Goal: Transaction & Acquisition: Book appointment/travel/reservation

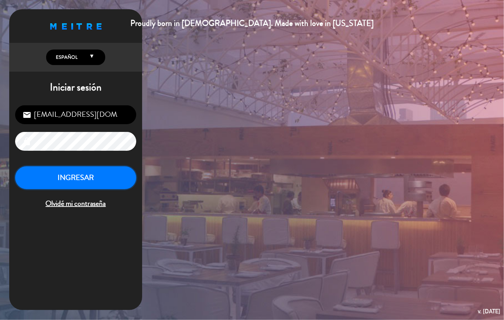
click at [99, 173] on button "INGRESAR" at bounding box center [75, 177] width 121 height 23
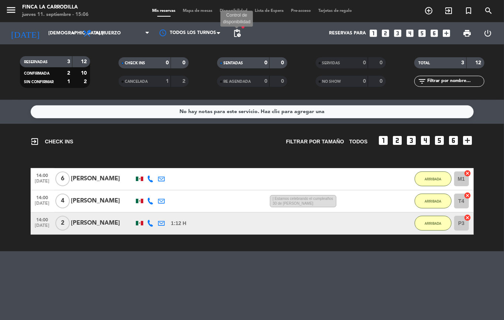
click at [235, 34] on span "pending_actions" at bounding box center [237, 33] width 9 height 9
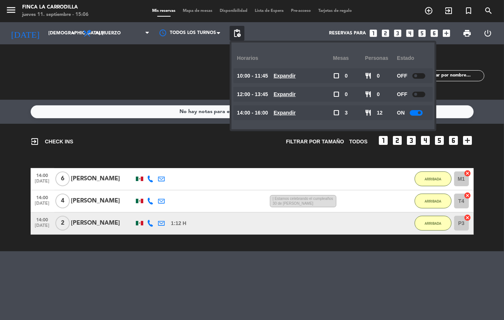
click at [421, 112] on span at bounding box center [419, 112] width 3 height 3
click at [430, 12] on icon "add_circle_outline" at bounding box center [428, 10] width 9 height 9
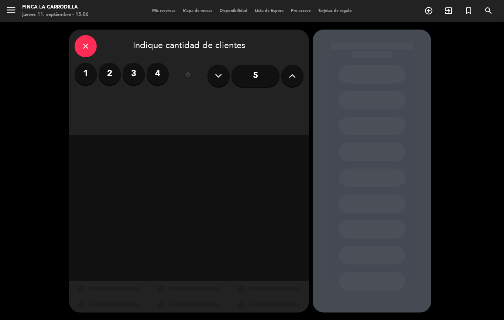
click at [265, 78] on input "5" at bounding box center [255, 76] width 48 height 22
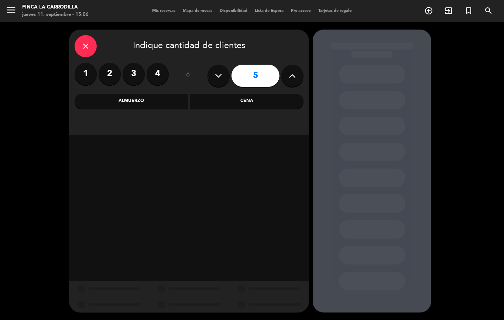
click at [149, 109] on div "close Indique cantidad de clientes 1 2 3 4 ó 5 Almuerzo Cena" at bounding box center [189, 82] width 240 height 105
click at [149, 107] on div "Almuerzo" at bounding box center [132, 101] width 114 height 15
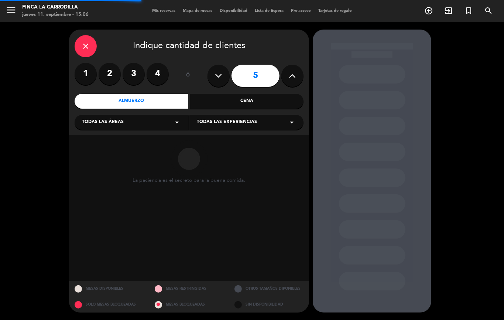
click at [137, 124] on div "Todas las áreas arrow_drop_down" at bounding box center [132, 122] width 114 height 15
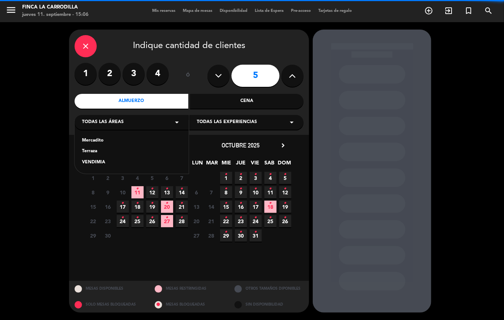
click at [94, 152] on div "Terraza" at bounding box center [131, 151] width 99 height 7
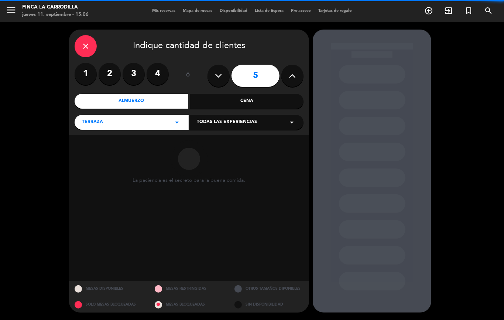
click at [220, 121] on span "Todas las experiencias" at bounding box center [227, 121] width 60 height 7
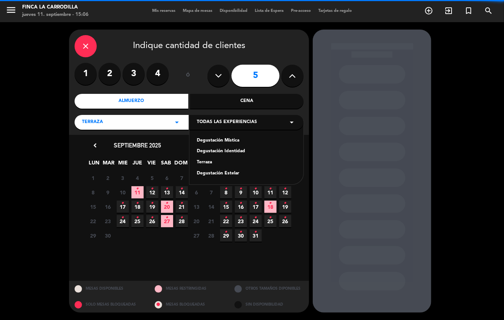
click at [209, 162] on div "Terraza" at bounding box center [246, 162] width 99 height 7
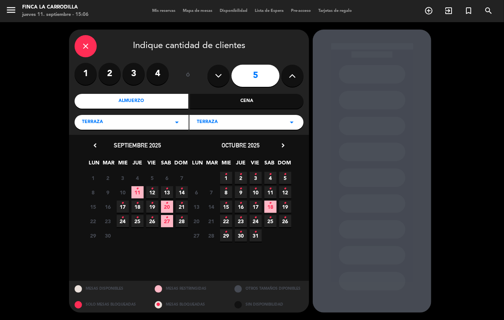
click at [165, 190] on span "13 •" at bounding box center [167, 192] width 12 height 12
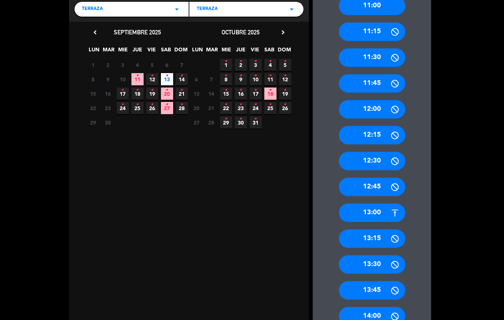
scroll to position [246, 0]
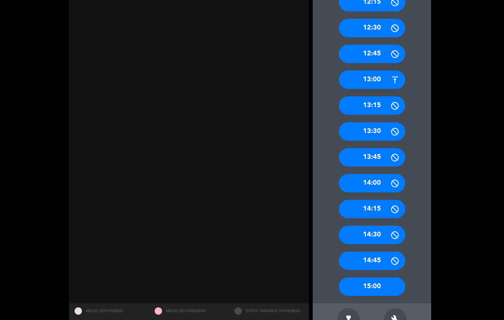
click at [372, 187] on div "14:00" at bounding box center [372, 183] width 66 height 18
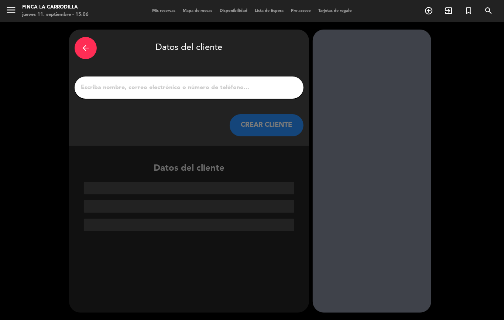
paste input "[EMAIL_ADDRESS][DOMAIN_NAME]"
type input "[EMAIL_ADDRESS][DOMAIN_NAME]"
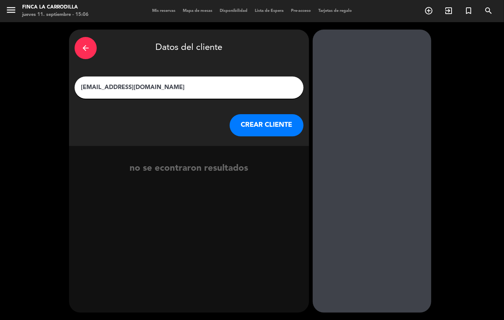
drag, startPoint x: 152, startPoint y: 89, endPoint x: 77, endPoint y: 86, distance: 75.4
click at [77, 86] on div "[EMAIL_ADDRESS][DOMAIN_NAME]" at bounding box center [189, 87] width 229 height 22
type input "[PERSON_NAME]"
click at [261, 117] on button "CREAR CLIENTE" at bounding box center [267, 125] width 74 height 22
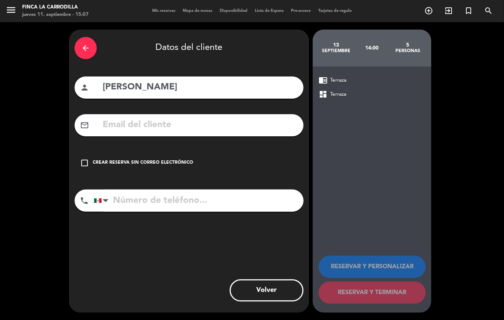
paste input "[EMAIL_ADDRESS][DOMAIN_NAME]"
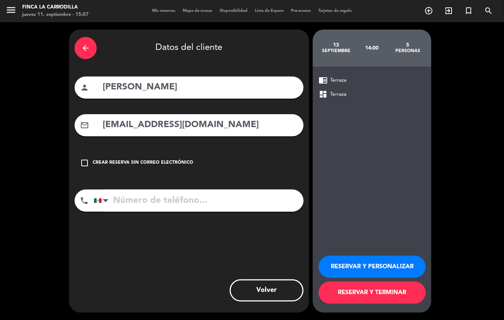
type input "[EMAIL_ADDRESS][DOMAIN_NAME]"
click at [148, 204] on input "tel" at bounding box center [199, 200] width 210 height 22
paste input "[PHONE_NUMBER]"
click at [105, 199] on div at bounding box center [105, 200] width 5 height 9
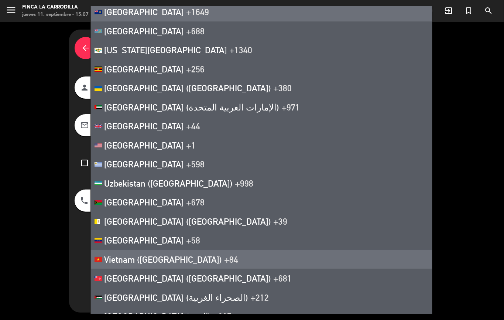
scroll to position [4411, 0]
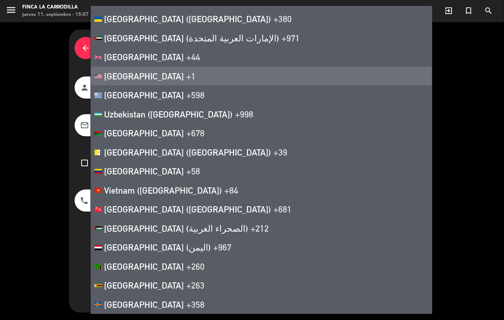
click at [140, 79] on span "[GEOGRAPHIC_DATA]" at bounding box center [144, 76] width 80 height 10
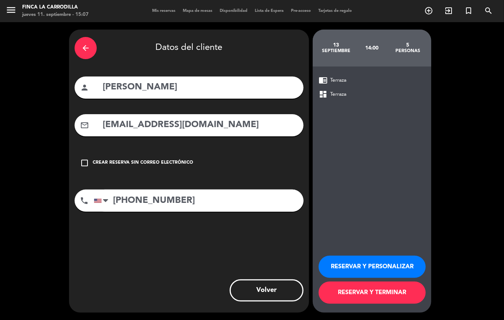
click at [113, 200] on input "[PHONE_NUMBER]" at bounding box center [199, 200] width 210 height 22
click at [166, 204] on input "[PHONE_NUMBER]" at bounding box center [199, 200] width 210 height 22
type input "[PHONE_NUMBER]"
click at [388, 289] on button "RESERVAR Y TERMINAR" at bounding box center [372, 292] width 107 height 22
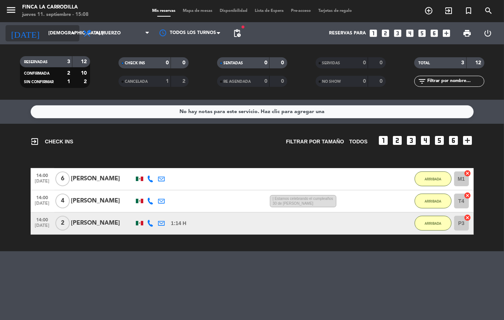
click at [63, 36] on input "[DEMOGRAPHIC_DATA] [DATE]" at bounding box center [76, 33] width 62 height 13
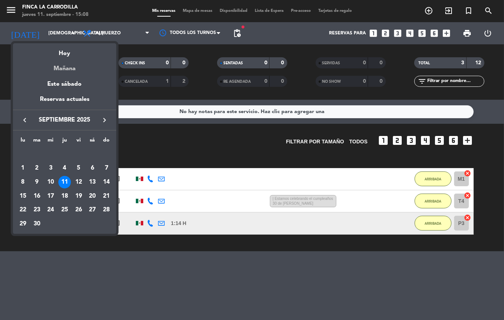
click at [71, 71] on div "Mañana" at bounding box center [64, 65] width 103 height 15
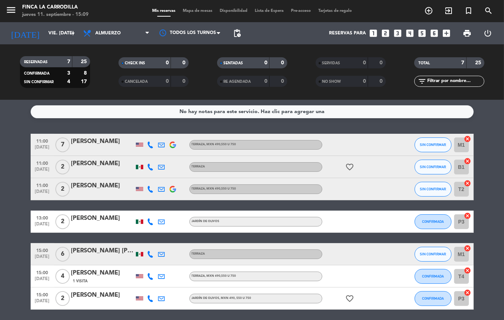
scroll to position [27, 0]
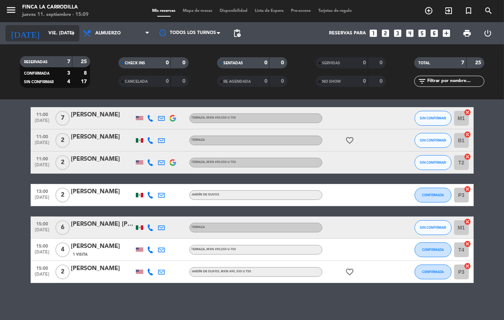
click at [45, 33] on input "vie. [DATE]" at bounding box center [76, 33] width 62 height 13
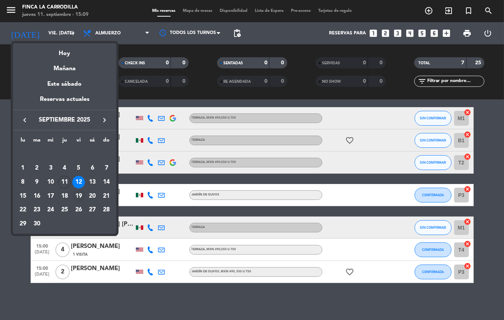
click at [79, 195] on div "19" at bounding box center [78, 196] width 13 height 13
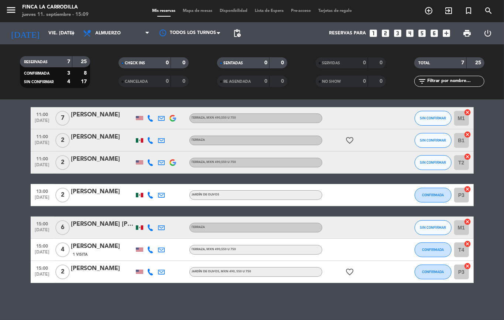
type input "vie. [DATE]"
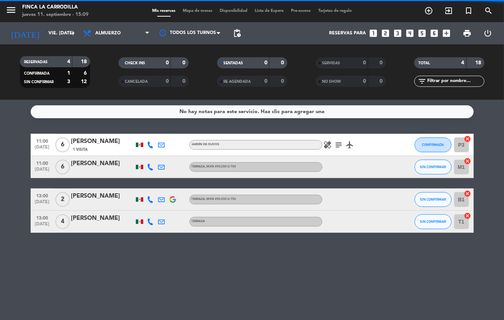
scroll to position [0, 0]
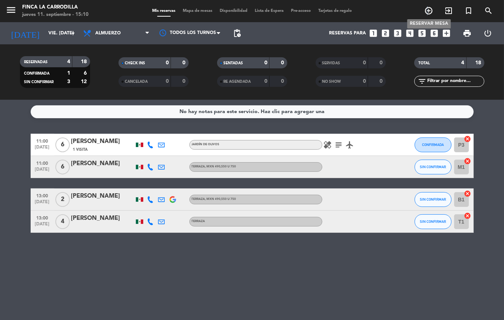
click at [427, 11] on icon "add_circle_outline" at bounding box center [428, 10] width 9 height 9
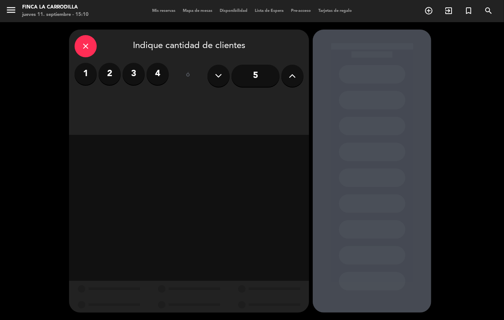
click at [295, 80] on icon at bounding box center [292, 75] width 7 height 11
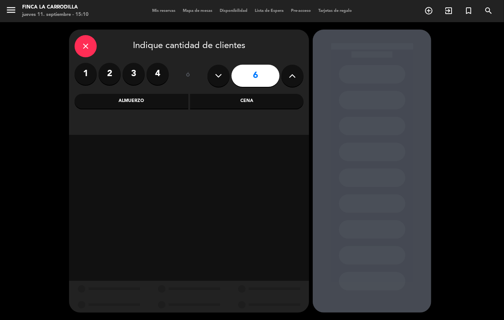
click at [295, 80] on icon at bounding box center [292, 75] width 7 height 11
click at [291, 80] on icon at bounding box center [292, 75] width 7 height 11
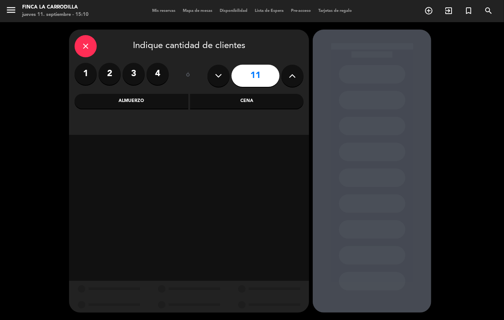
click at [291, 80] on icon at bounding box center [292, 75] width 7 height 11
type input "13"
click at [160, 95] on div "Almuerzo" at bounding box center [132, 101] width 114 height 15
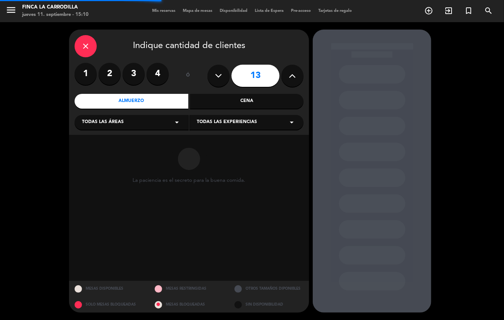
click at [123, 120] on div "Todas las áreas arrow_drop_down" at bounding box center [132, 122] width 114 height 15
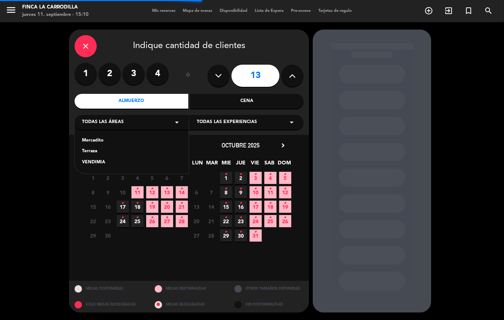
click at [105, 149] on div "Terraza" at bounding box center [131, 151] width 99 height 7
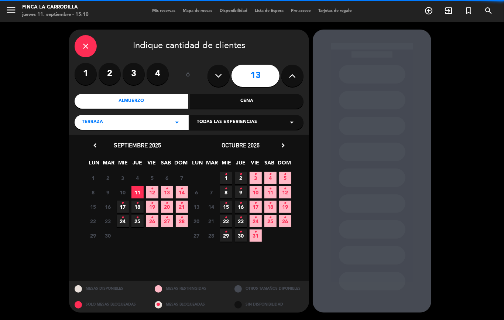
click at [244, 120] on span "Todas las experiencias" at bounding box center [227, 121] width 60 height 7
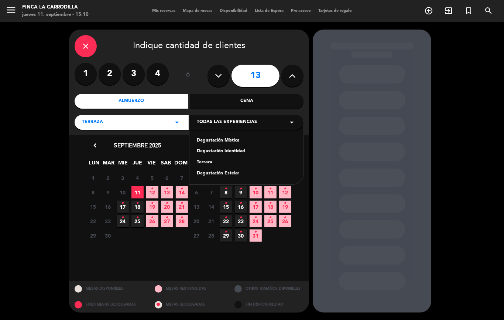
click at [207, 161] on div "Terraza" at bounding box center [246, 162] width 99 height 7
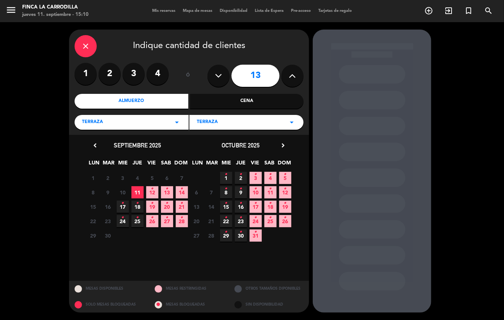
click at [284, 146] on icon "chevron_right" at bounding box center [283, 145] width 8 height 8
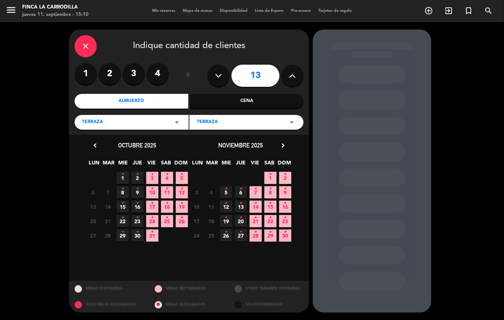
click at [284, 146] on icon "chevron_right" at bounding box center [283, 145] width 8 height 8
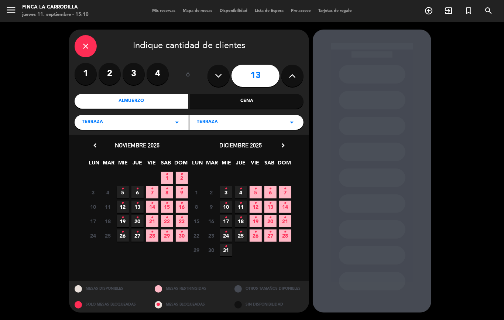
click at [271, 191] on icon "•" at bounding box center [270, 189] width 3 height 12
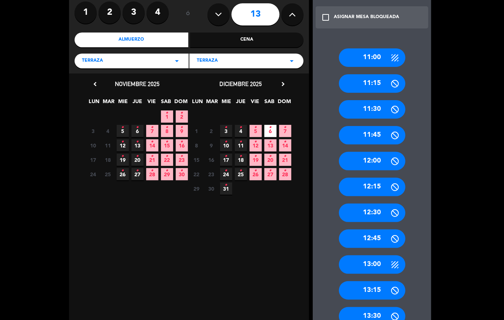
scroll to position [98, 0]
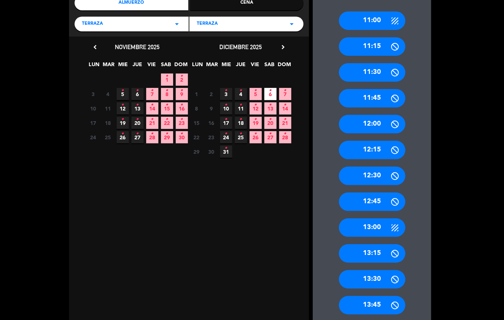
click at [368, 18] on div "11:00" at bounding box center [372, 20] width 66 height 18
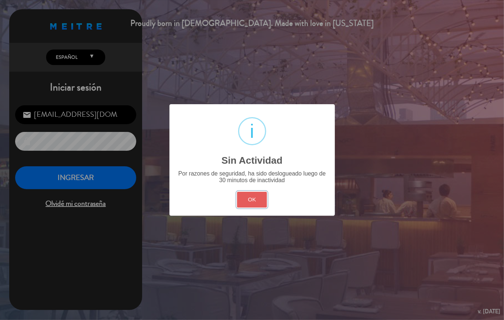
click at [260, 202] on button "OK" at bounding box center [252, 200] width 30 height 16
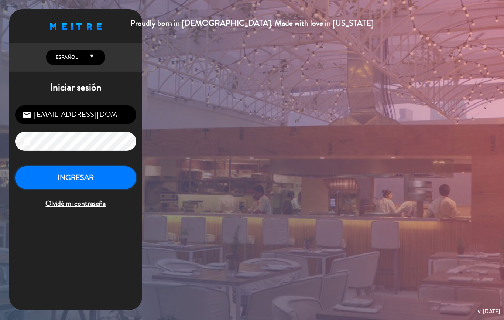
click at [90, 180] on button "INGRESAR" at bounding box center [75, 177] width 121 height 23
